Goal: Find specific page/section: Find specific page/section

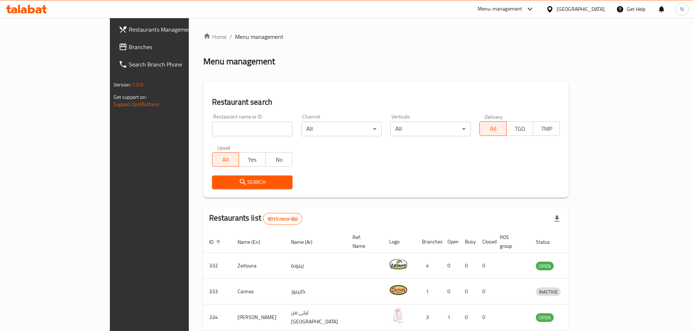
click at [522, 7] on div "Menu-management" at bounding box center [500, 9] width 45 height 9
click at [499, 99] on div "All Plugins CoverageArea Global Quality Control Center Incentive Orchestrator M…" at bounding box center [510, 82] width 109 height 116
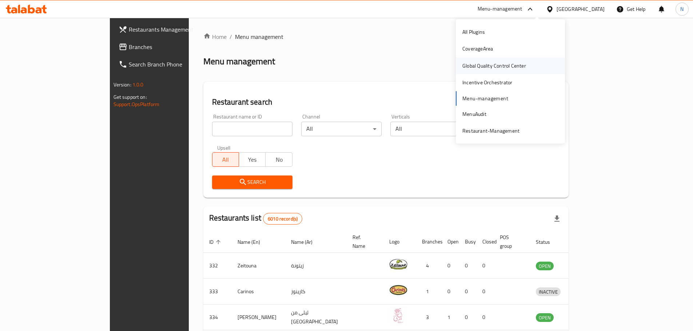
click at [490, 69] on div "Global Quality Control Center" at bounding box center [494, 66] width 64 height 8
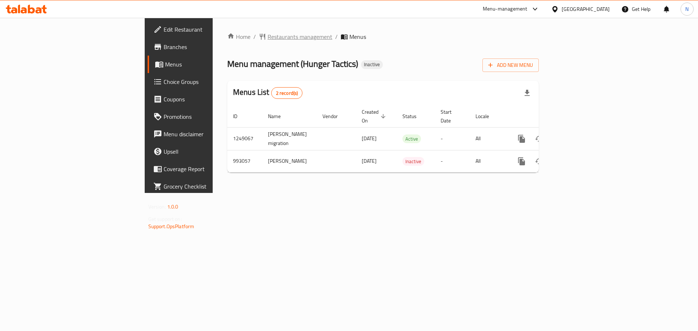
click at [268, 39] on span "Restaurants management" at bounding box center [300, 36] width 65 height 9
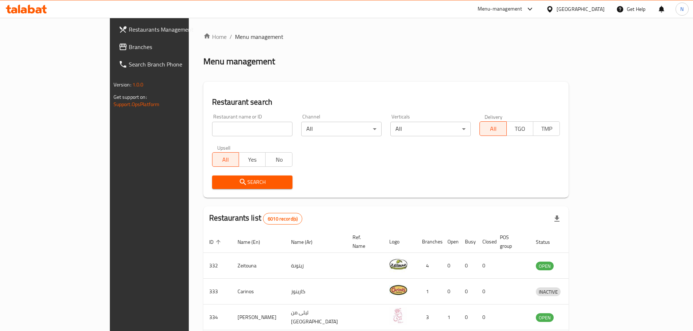
click at [203, 129] on div "Home / Menu management Menu management Restaurant search Restaurant name or ID …" at bounding box center [386, 282] width 366 height 501
click at [212, 129] on input "search" at bounding box center [252, 129] width 80 height 15
paste input "Be Pro"
type input "Be Pro"
click button "Search" at bounding box center [252, 182] width 80 height 13
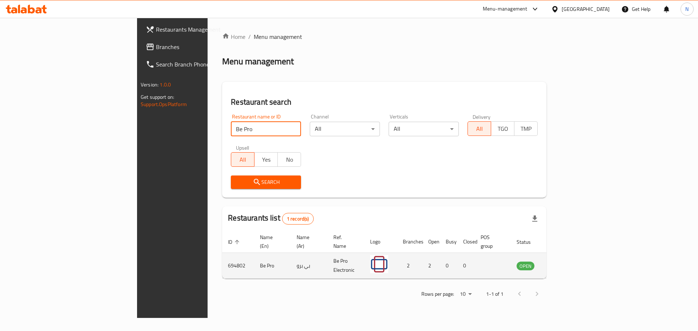
click at [564, 262] on icon "enhanced table" at bounding box center [559, 266] width 9 height 9
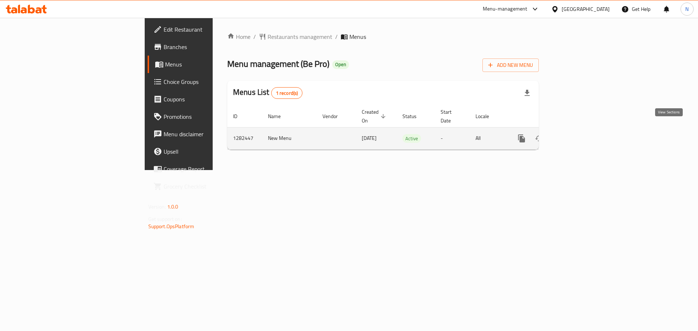
click at [579, 134] on icon "enhanced table" at bounding box center [574, 138] width 9 height 9
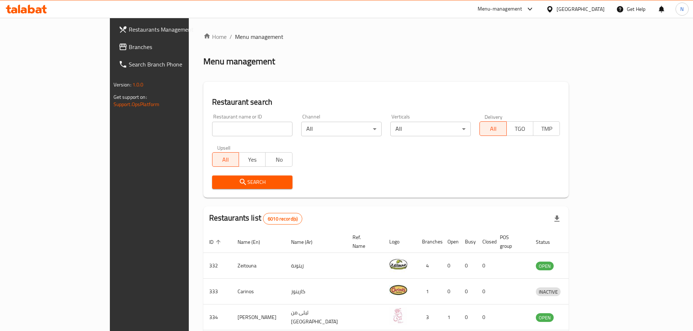
click at [519, 9] on div "Menu-management" at bounding box center [500, 9] width 45 height 9
click at [385, 60] on div "Menu management" at bounding box center [386, 62] width 366 height 12
